Goal: Task Accomplishment & Management: Use online tool/utility

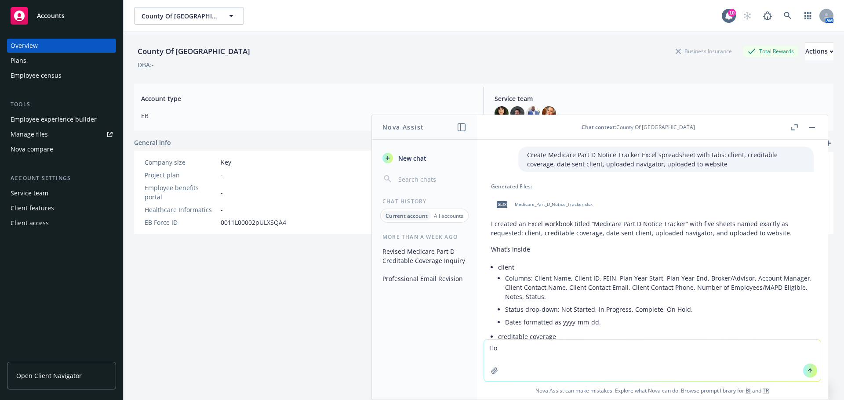
scroll to position [1209, 0]
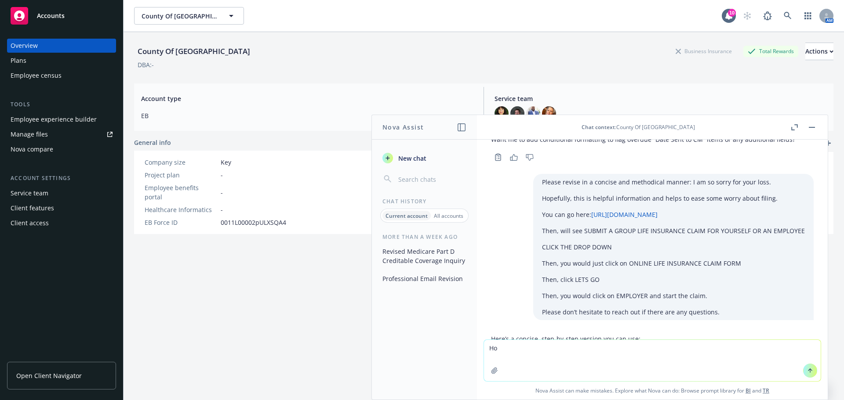
click at [65, 378] on span "Open Client Navigator" at bounding box center [48, 375] width 65 height 9
click at [782, 11] on link at bounding box center [788, 16] width 18 height 18
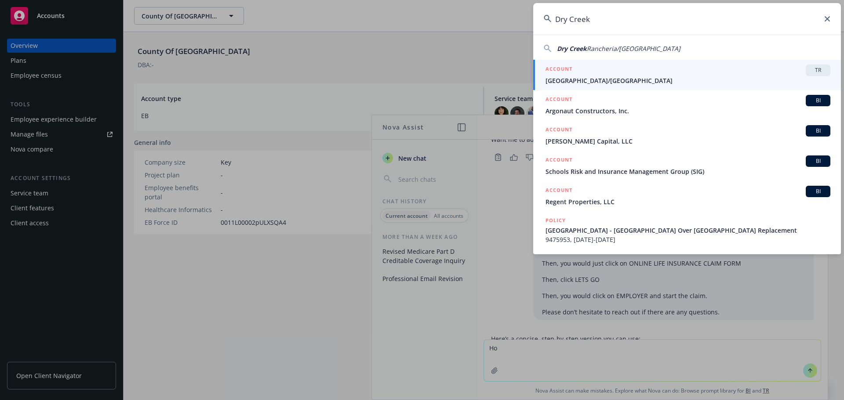
type input "Dry Creek"
click at [604, 79] on span "[GEOGRAPHIC_DATA]/[GEOGRAPHIC_DATA]" at bounding box center [687, 80] width 285 height 9
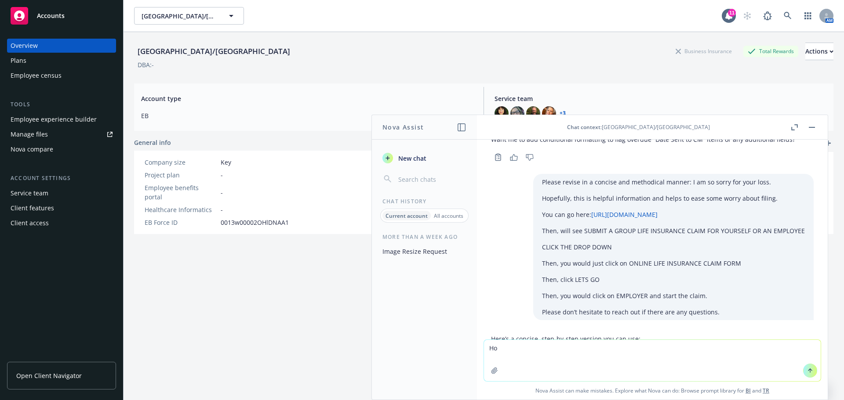
click at [44, 116] on div "Employee experience builder" at bounding box center [54, 120] width 86 height 14
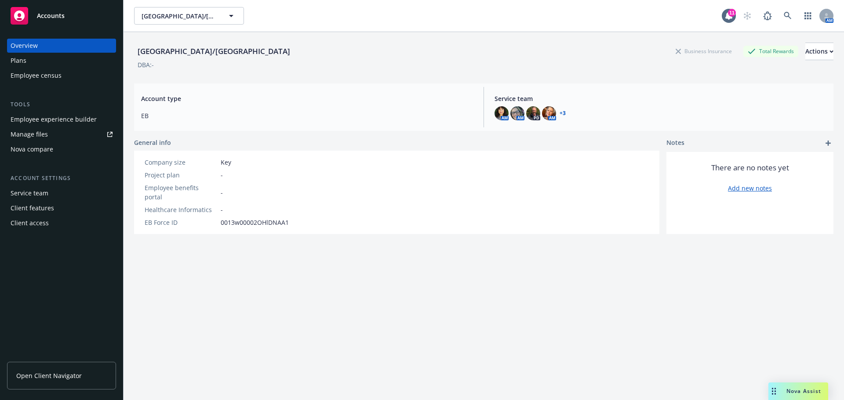
click at [44, 115] on div "Employee experience builder" at bounding box center [54, 120] width 86 height 14
click at [794, 388] on span "Nova Assist" at bounding box center [803, 391] width 35 height 7
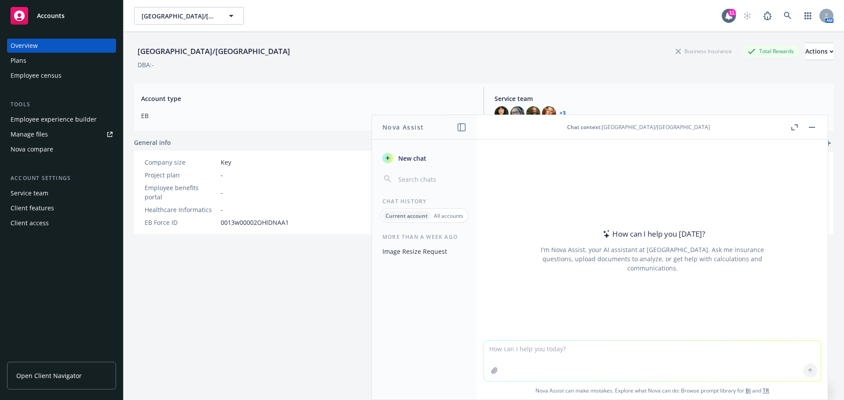
click at [493, 173] on div "How can I help you today? I'm Nova Assist, your AI assistant at Newfront. Ask m…" at bounding box center [652, 240] width 351 height 201
click at [493, 353] on textarea at bounding box center [652, 361] width 337 height 40
type textarea "p"
paste textarea "I’m checking in to see if you have been able to review the new website: DCR.RRC…"
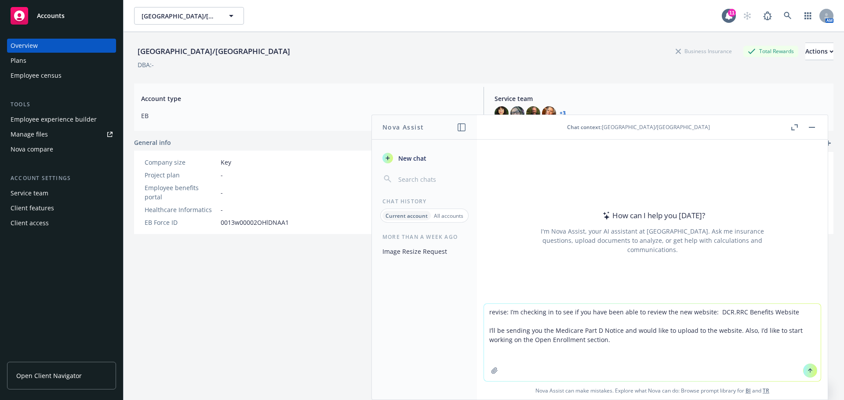
type textarea "revise: I’m checking in to see if you have been able to review the new website:…"
click at [808, 369] on icon at bounding box center [810, 371] width 6 height 6
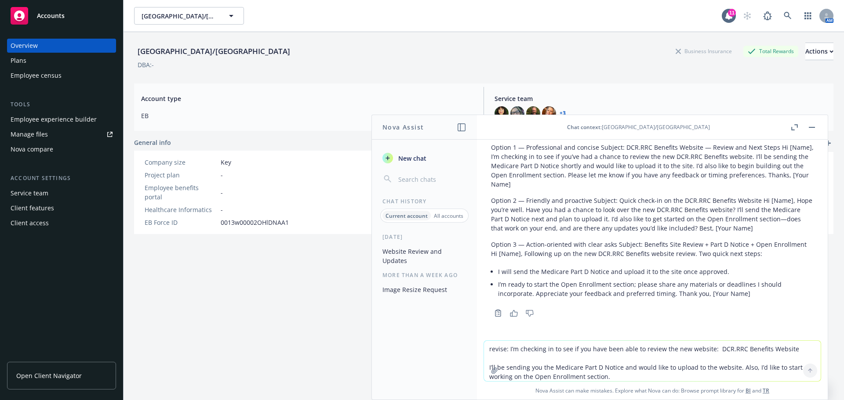
scroll to position [41, 0]
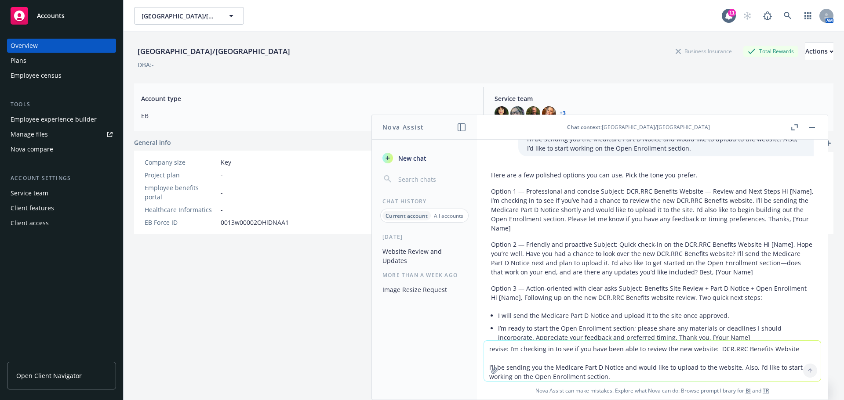
click at [544, 220] on p "Option 1 — Professional and concise Subject: DCR.RRC Benefits Website — Review …" at bounding box center [652, 210] width 323 height 46
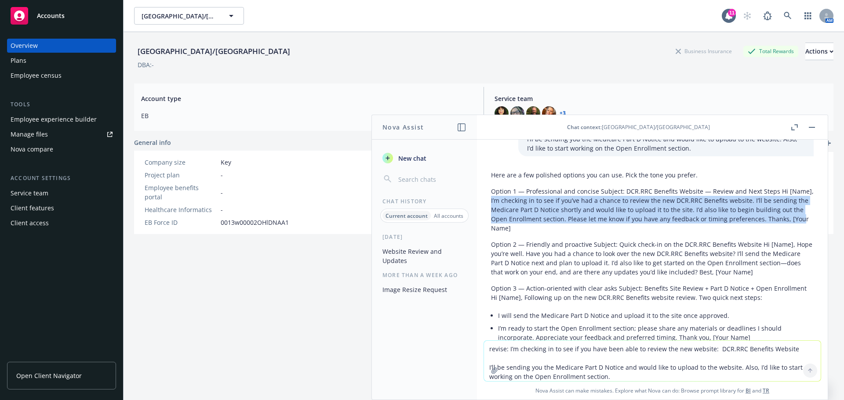
drag, startPoint x: 515, startPoint y: 200, endPoint x: 559, endPoint y: 208, distance: 45.0
click at [565, 219] on p "Option 1 — Professional and concise Subject: DCR.RRC Benefits Website — Review …" at bounding box center [652, 210] width 323 height 46
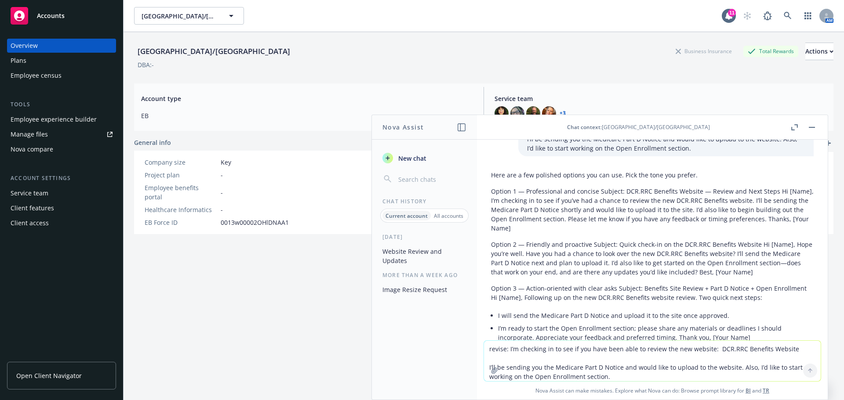
click at [595, 228] on p "Option 1 — Professional and concise Subject: DCR.RRC Benefits Website — Review …" at bounding box center [652, 210] width 323 height 46
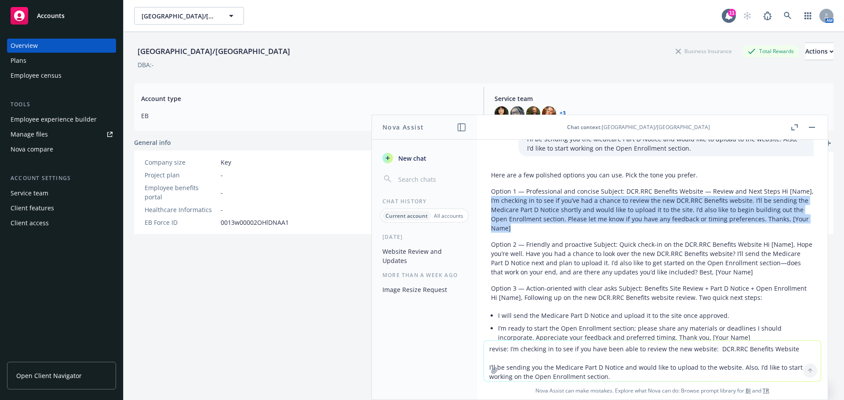
drag, startPoint x: 516, startPoint y: 201, endPoint x: 601, endPoint y: 227, distance: 89.7
click at [602, 230] on p "Option 1 — Professional and concise Subject: DCR.RRC Benefits Website — Review …" at bounding box center [652, 210] width 323 height 46
copy p "I’m checking in to see if you’ve had a chance to review the new DCR.RRC Benefit…"
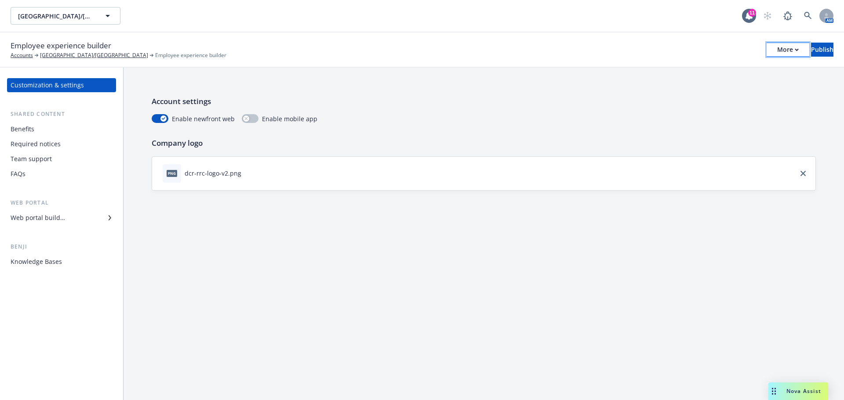
click at [777, 47] on div "More" at bounding box center [788, 49] width 22 height 13
click at [686, 67] on link "Copy preview link" at bounding box center [715, 70] width 130 height 18
